Goal: Navigation & Orientation: Understand site structure

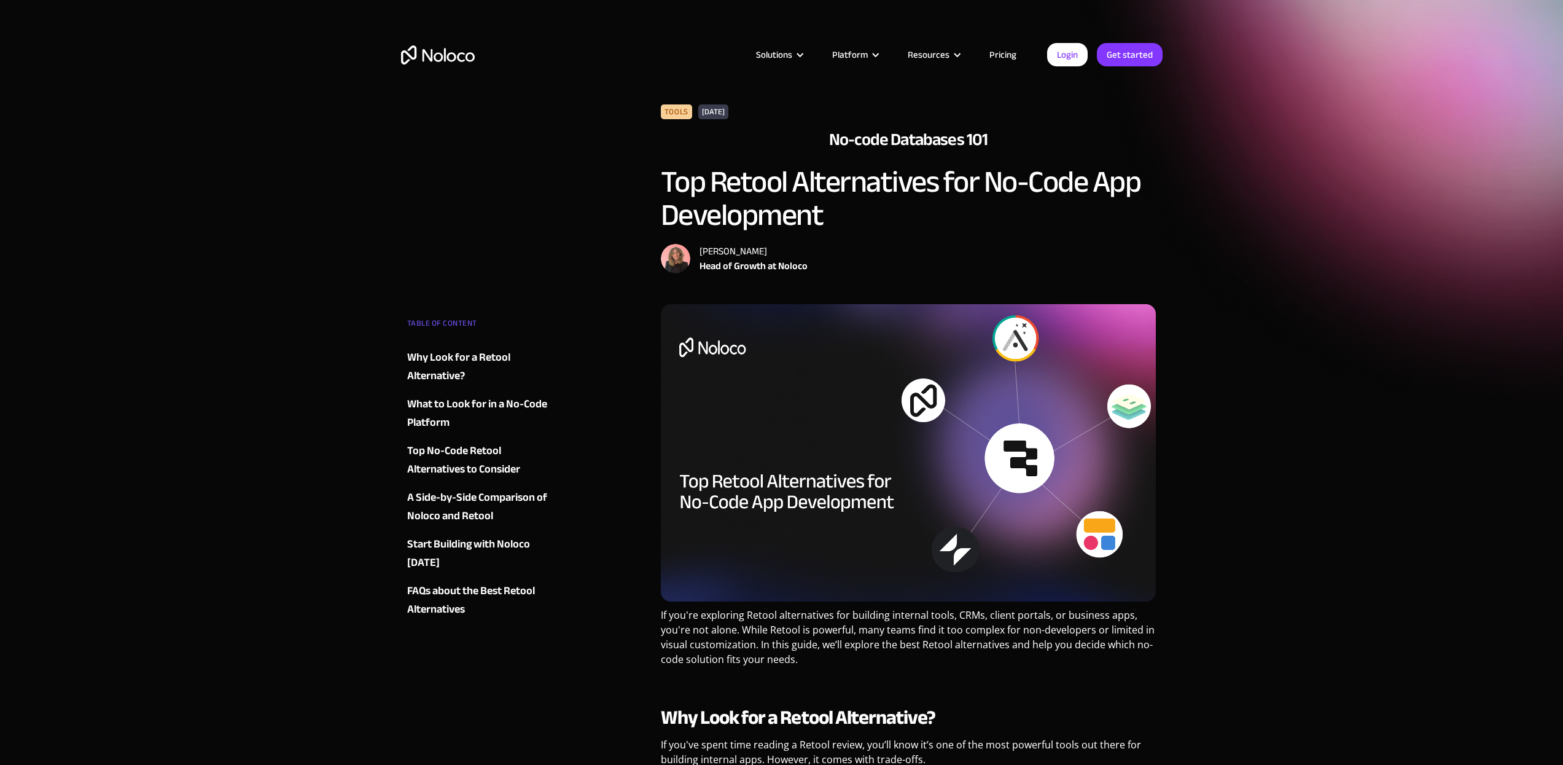
click at [440, 52] on img "home" at bounding box center [438, 54] width 74 height 19
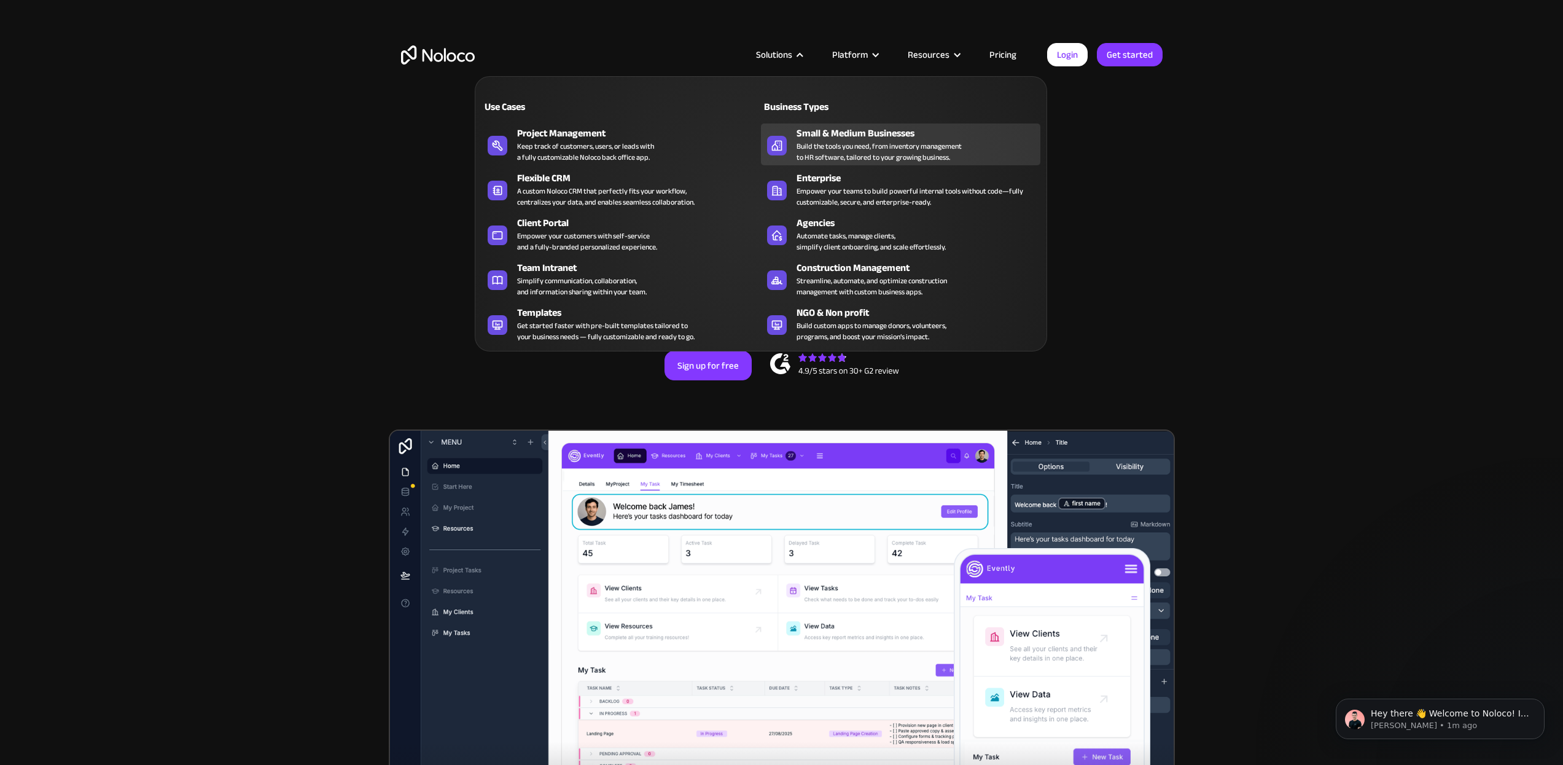
click at [810, 137] on div "Small & Medium Businesses" at bounding box center [921, 133] width 249 height 15
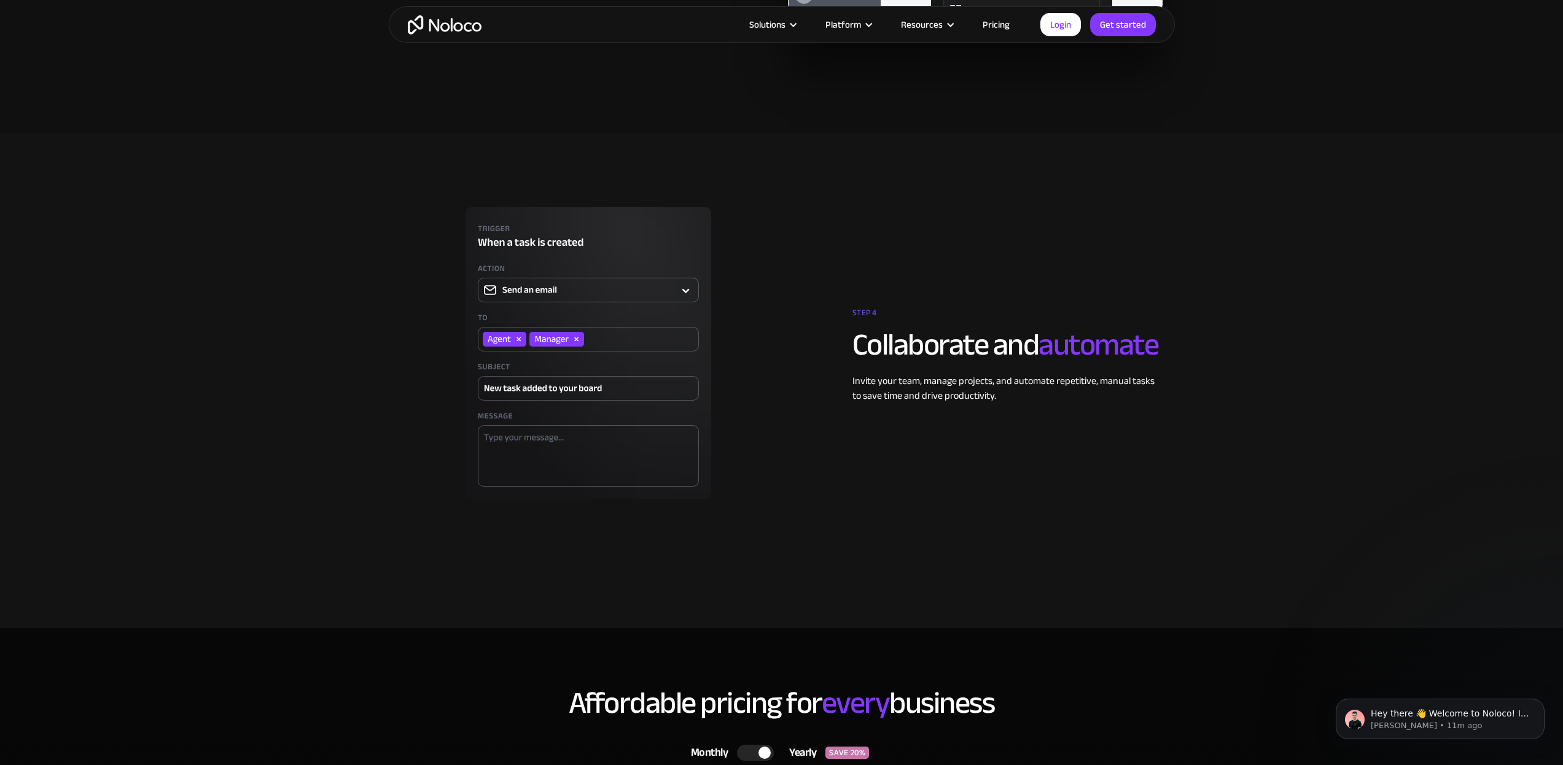
scroll to position [2511, 0]
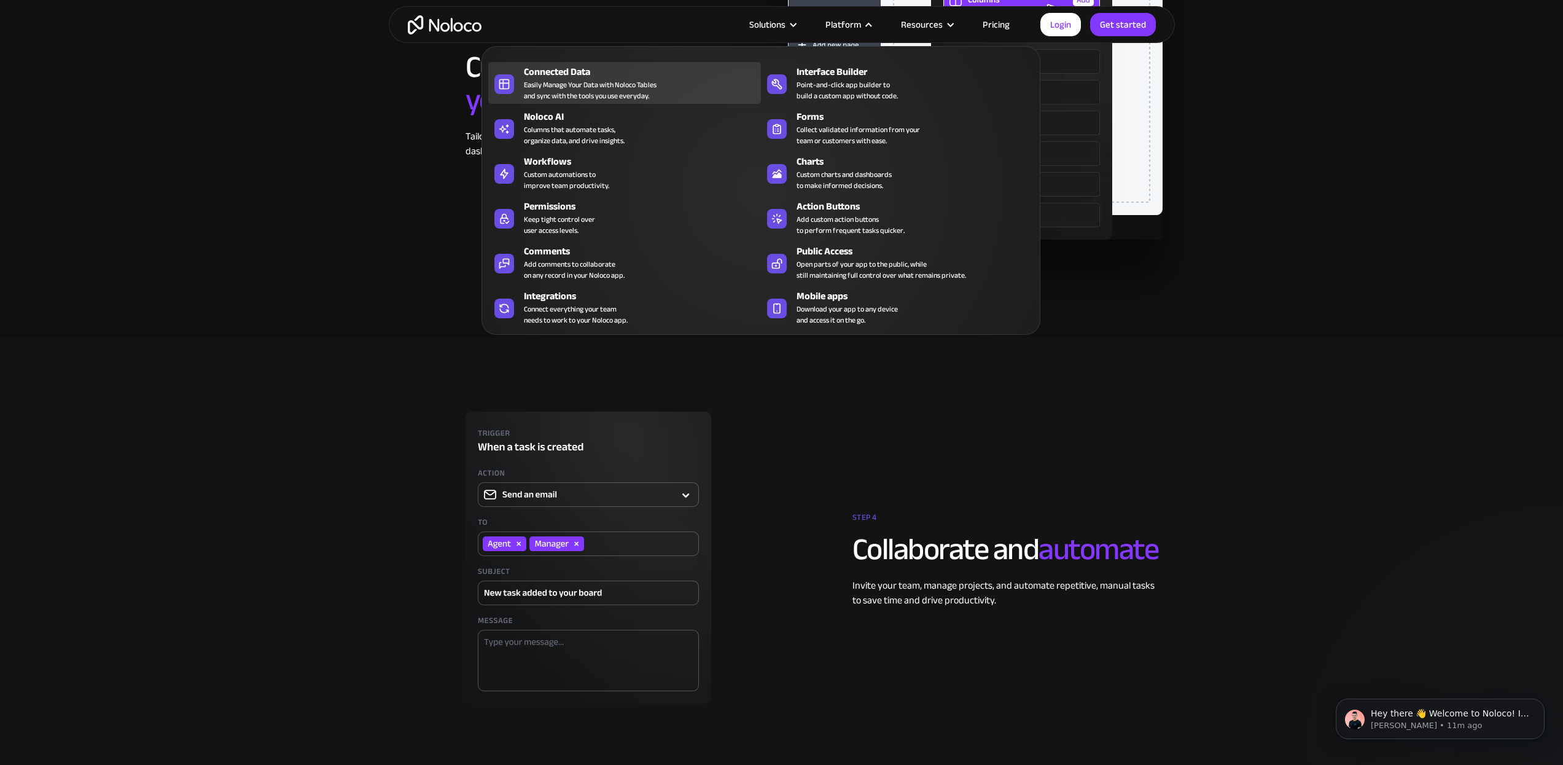
click at [598, 76] on div "Connected Data" at bounding box center [645, 71] width 243 height 15
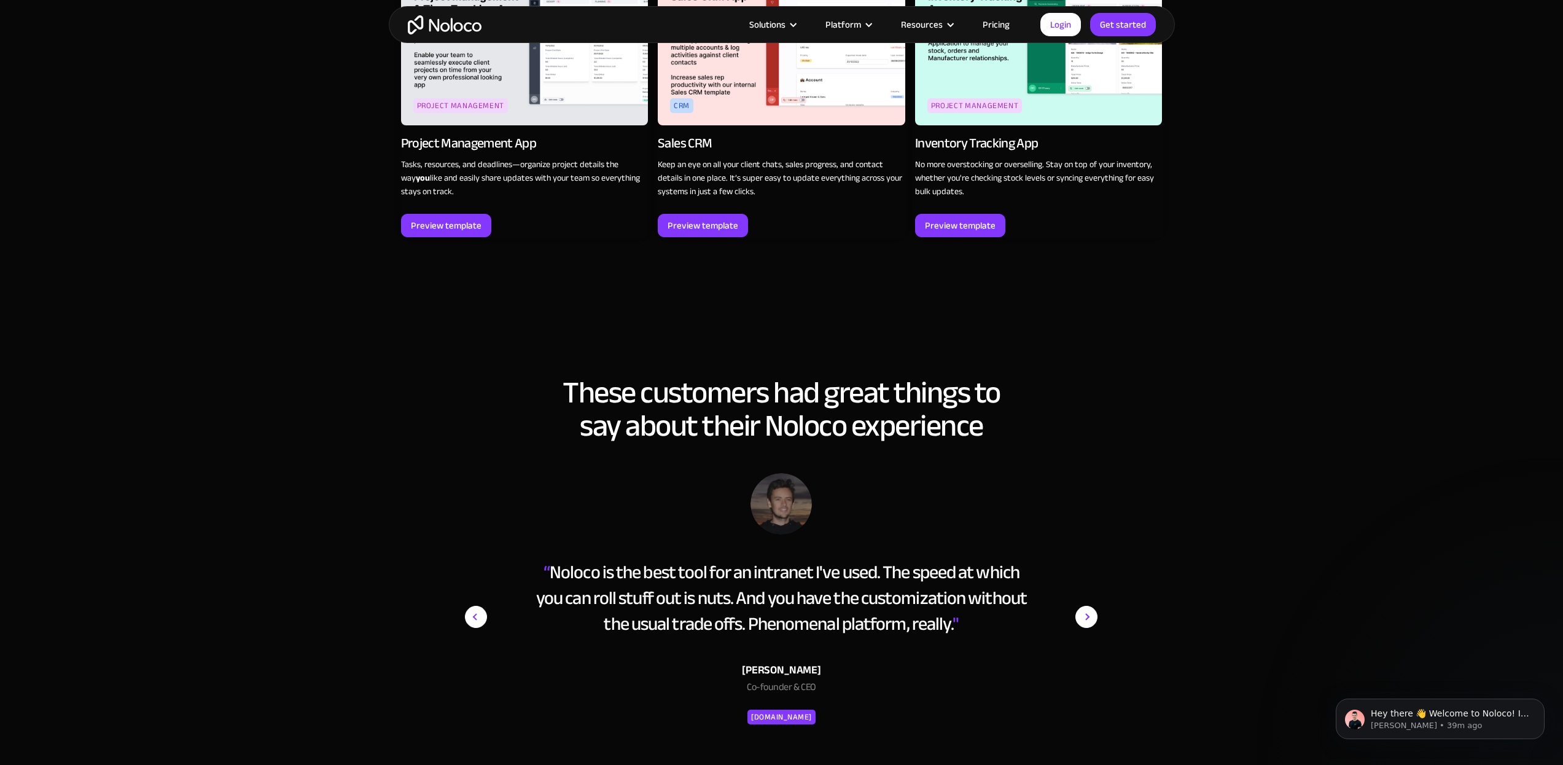
scroll to position [1668, 0]
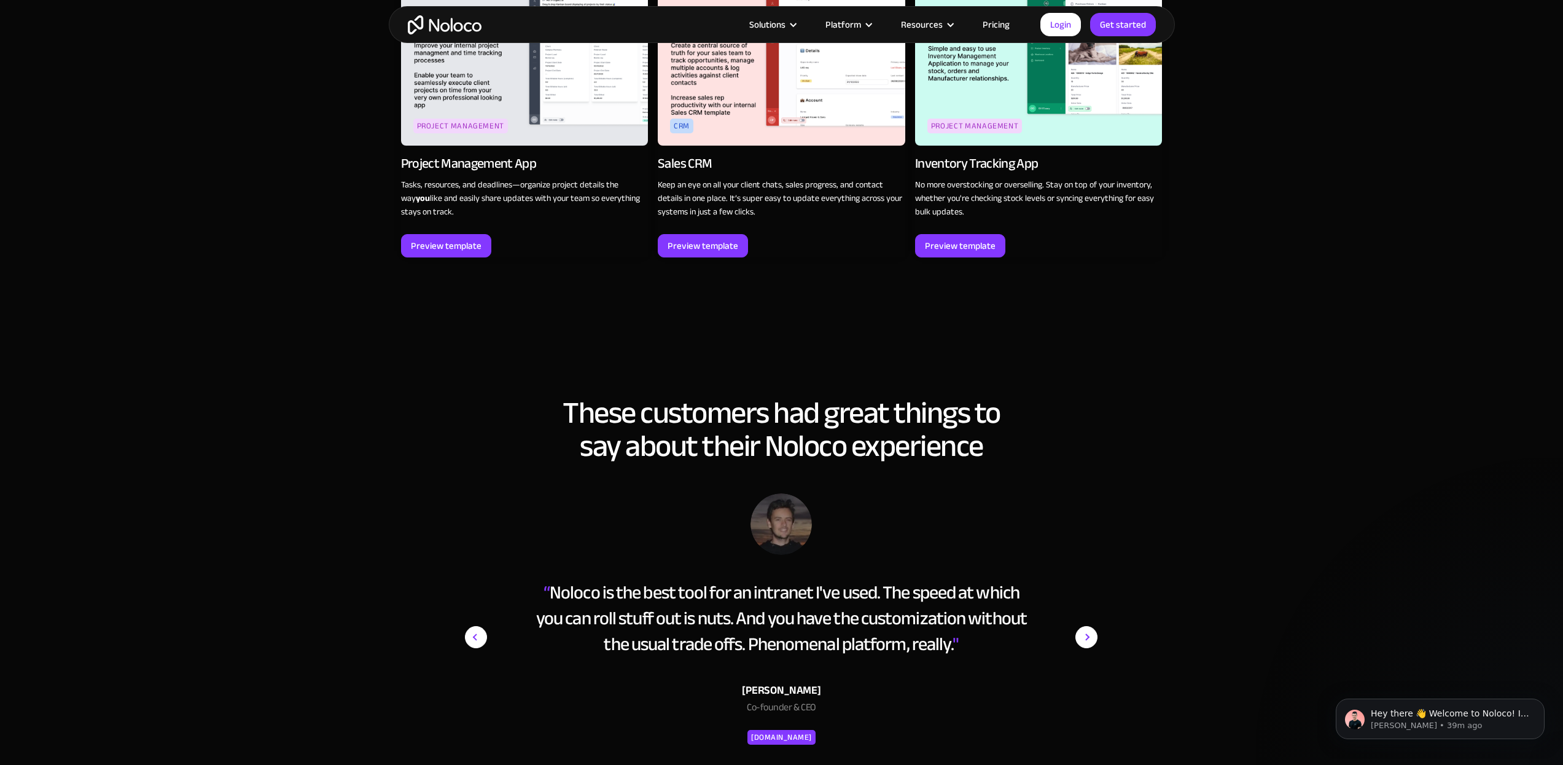
click at [455, 24] on img "home" at bounding box center [445, 24] width 74 height 19
